Goal: Check status

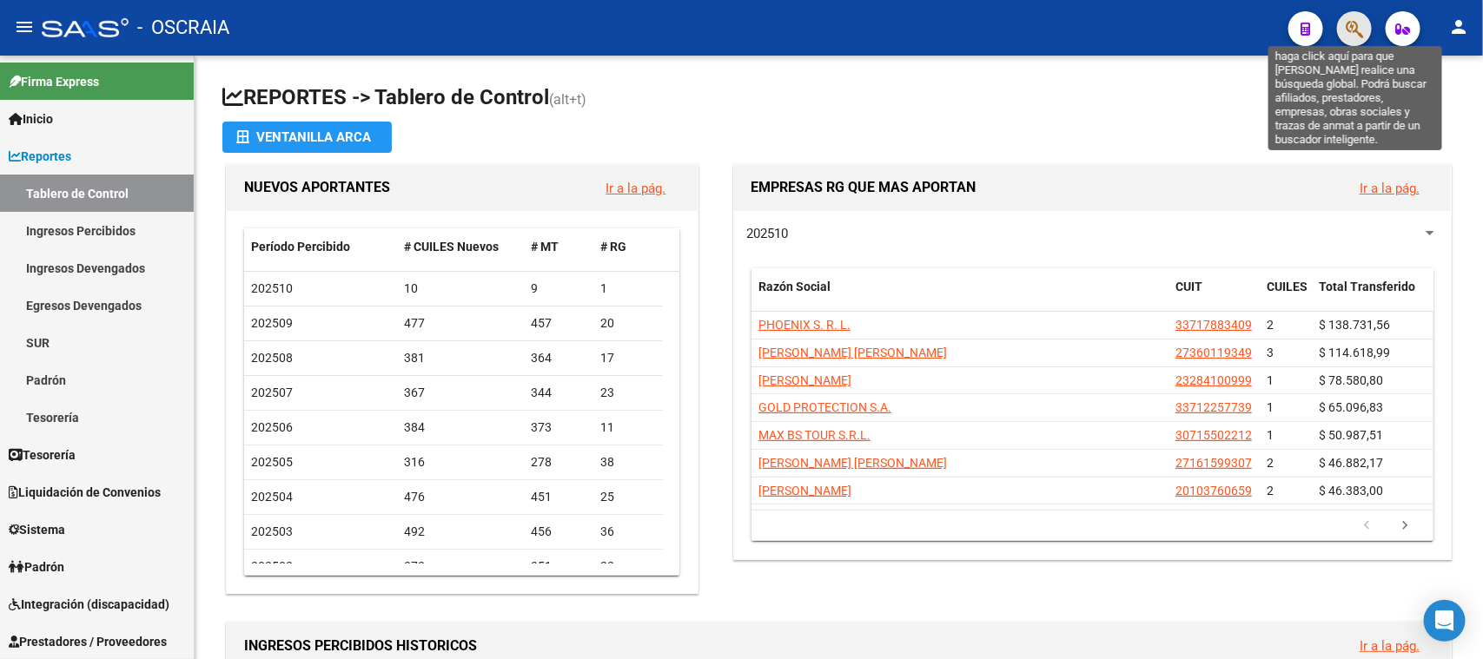
click at [1354, 33] on icon "button" at bounding box center [1354, 29] width 17 height 20
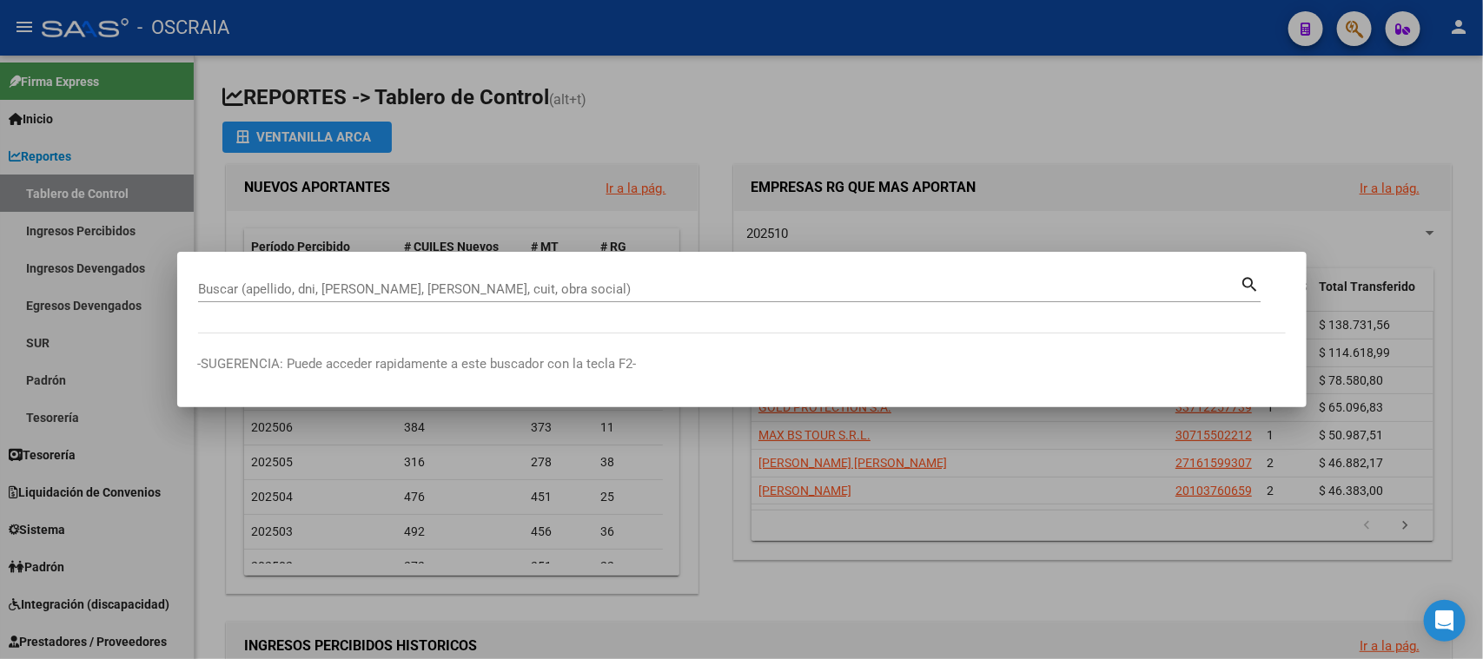
paste input "20-16455880-1"
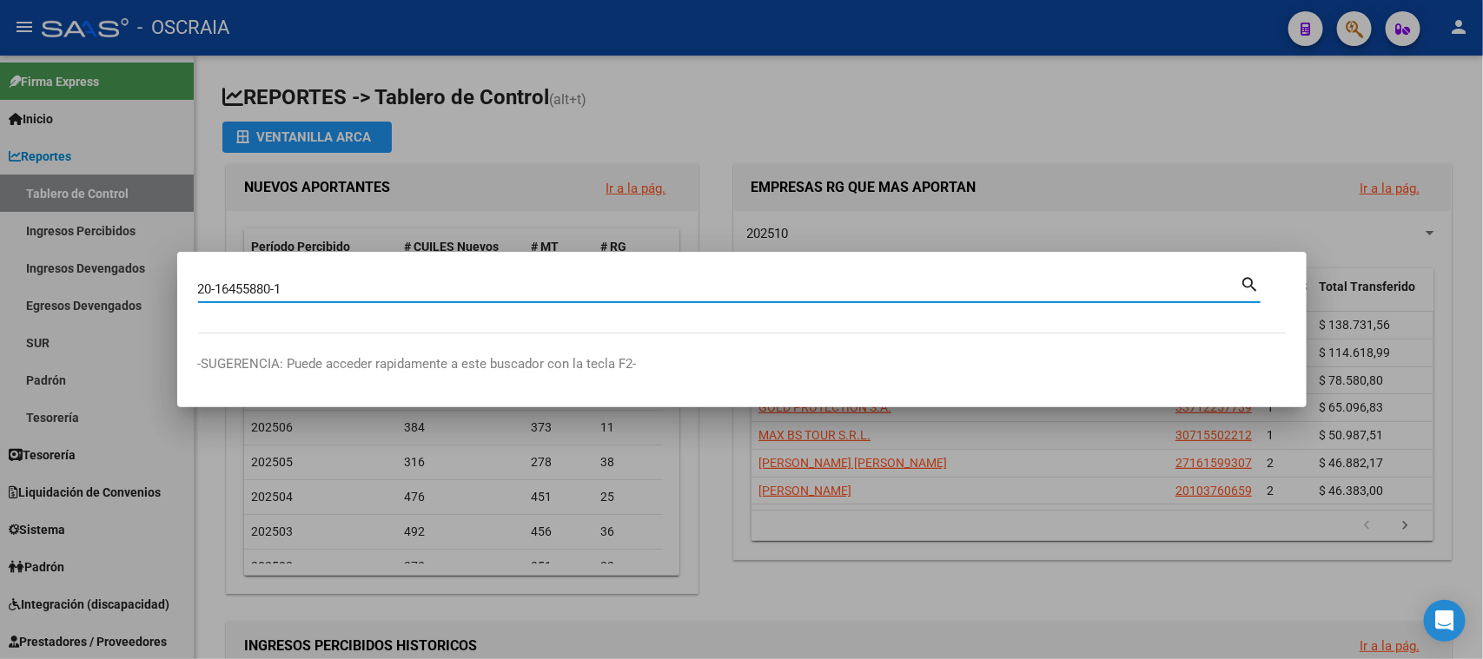
type input "20164558801"
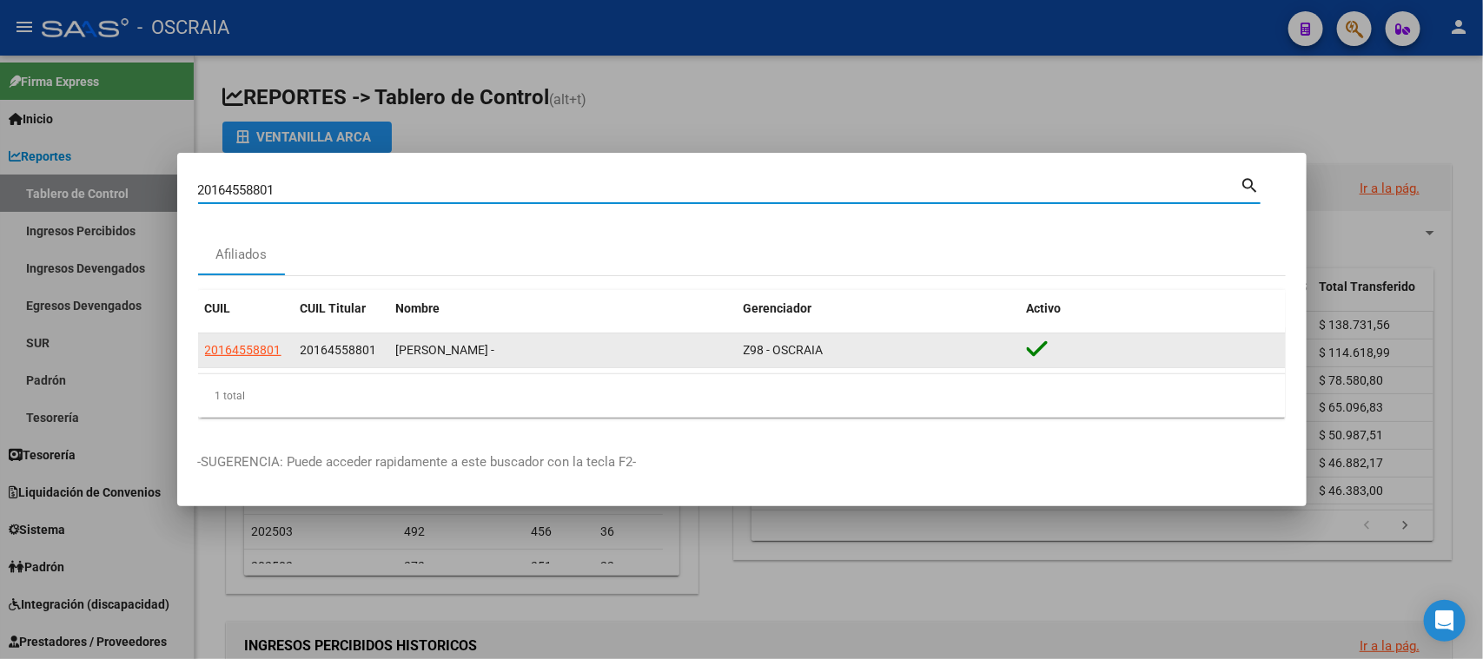
click at [248, 351] on span "20164558801" at bounding box center [243, 350] width 76 height 14
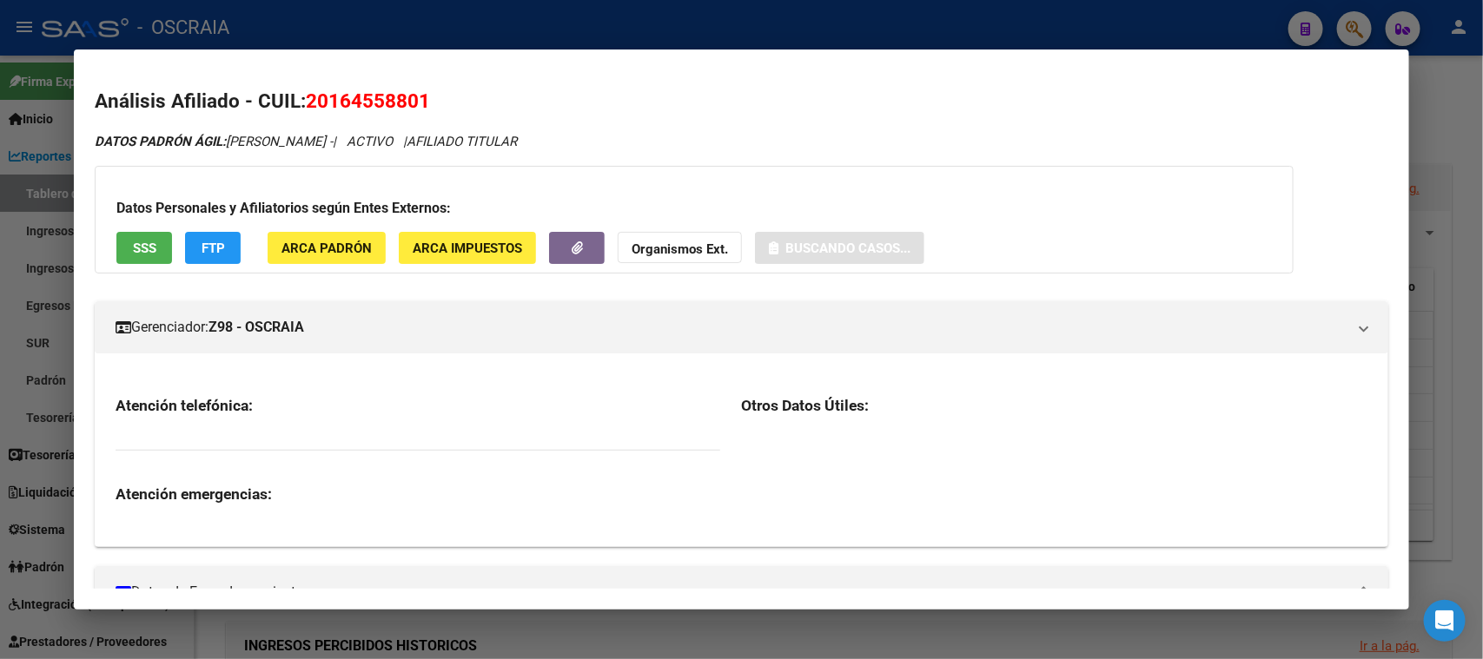
click at [398, 102] on span "20164558801" at bounding box center [368, 100] width 124 height 23
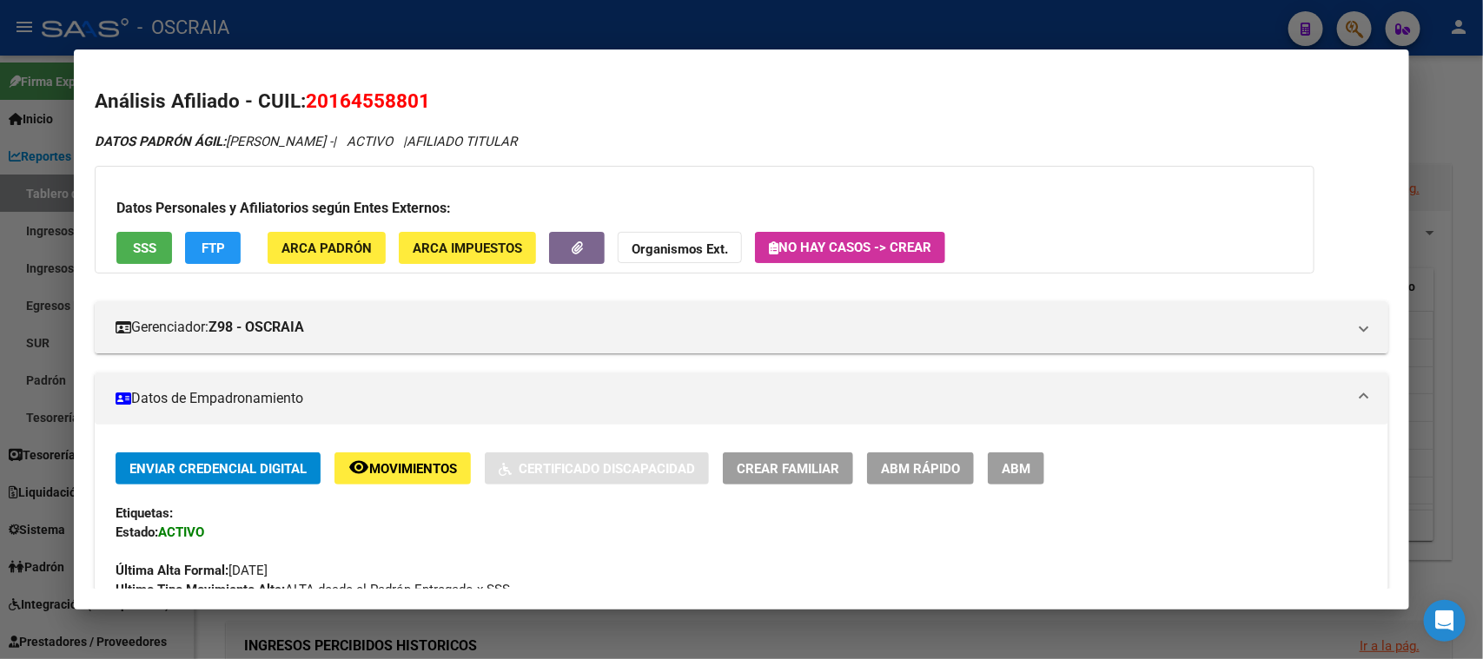
copy span "20164558801"
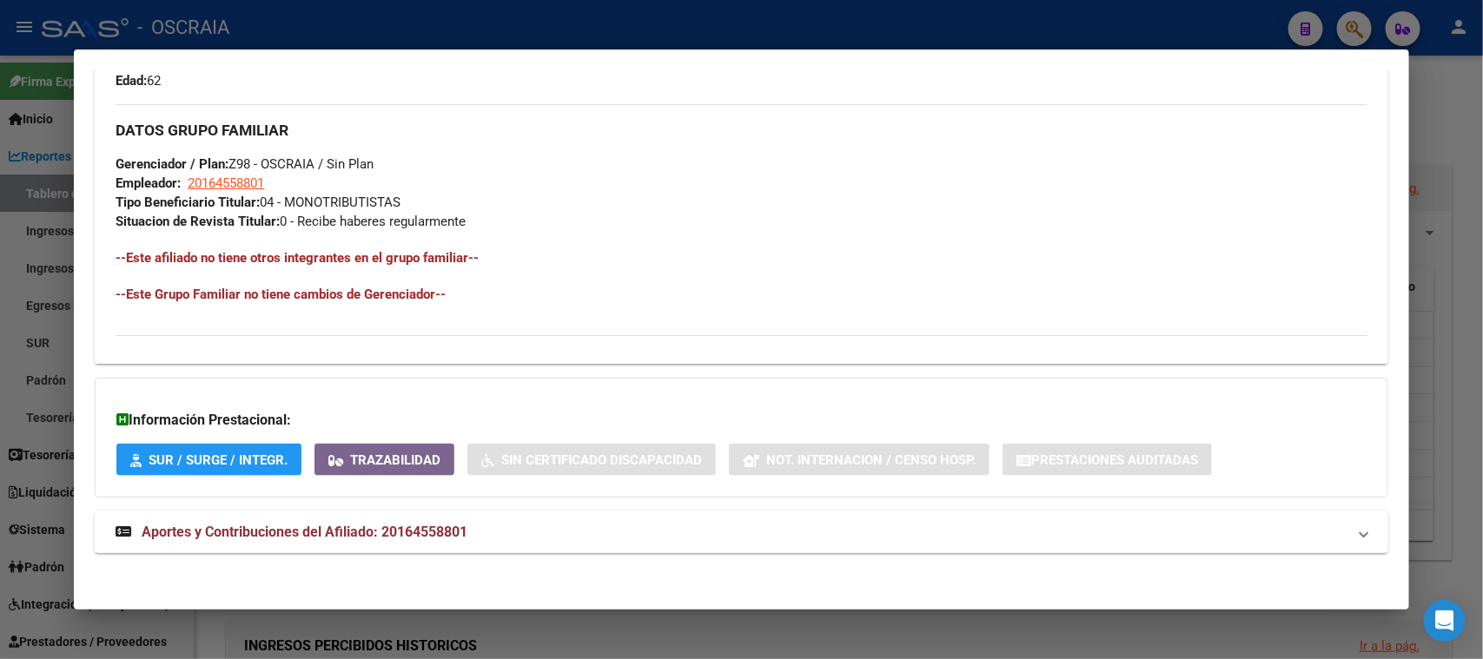
scroll to position [798, 0]
click at [495, 526] on mat-panel-title "Aportes y Contribuciones del Afiliado: 20164558801" at bounding box center [731, 531] width 1230 height 21
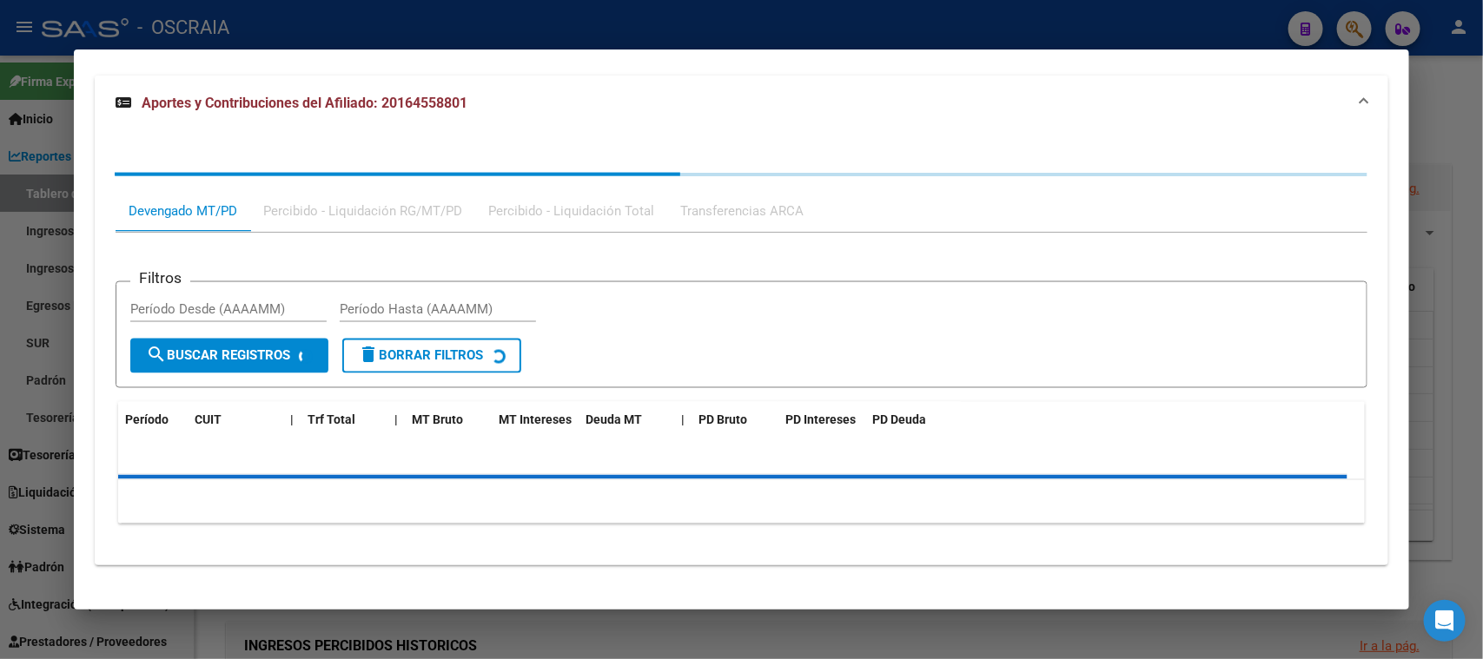
scroll to position [1245, 0]
